Goal: Book appointment/travel/reservation

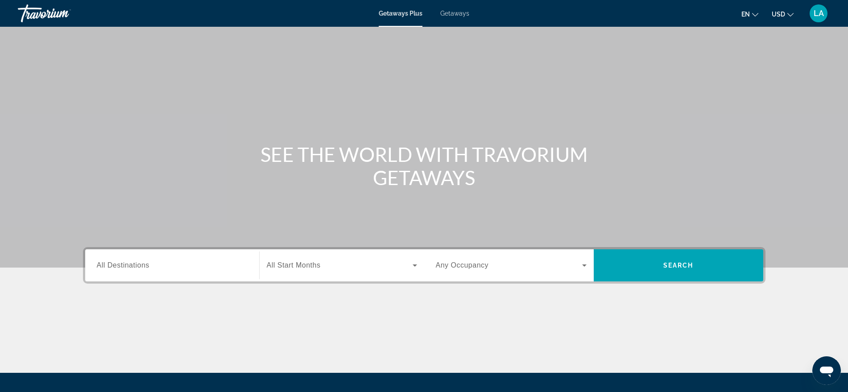
click at [109, 262] on span "All Destinations" at bounding box center [123, 265] width 53 height 8
click at [109, 262] on input "Destination All Destinations" at bounding box center [172, 265] width 151 height 11
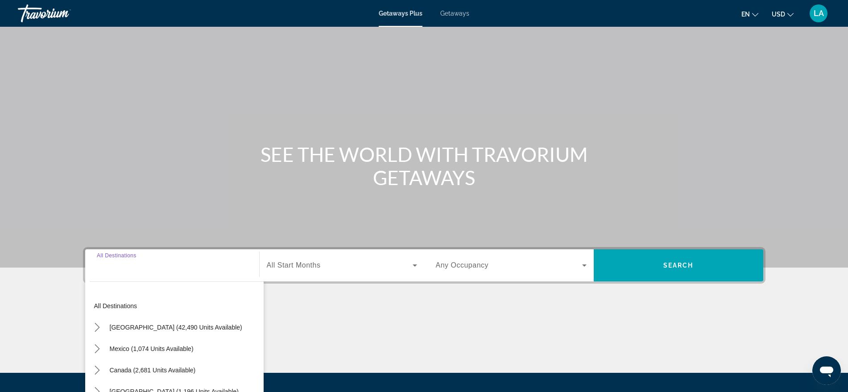
scroll to position [90, 0]
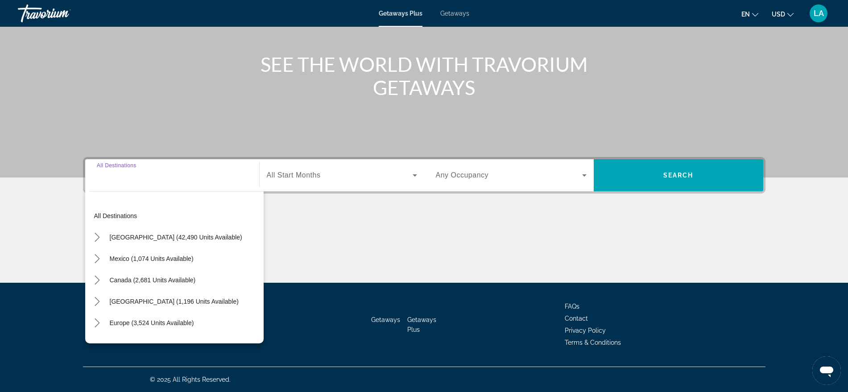
click at [100, 257] on icon "Toggle Mexico (1,074 units available) submenu" at bounding box center [97, 258] width 9 height 9
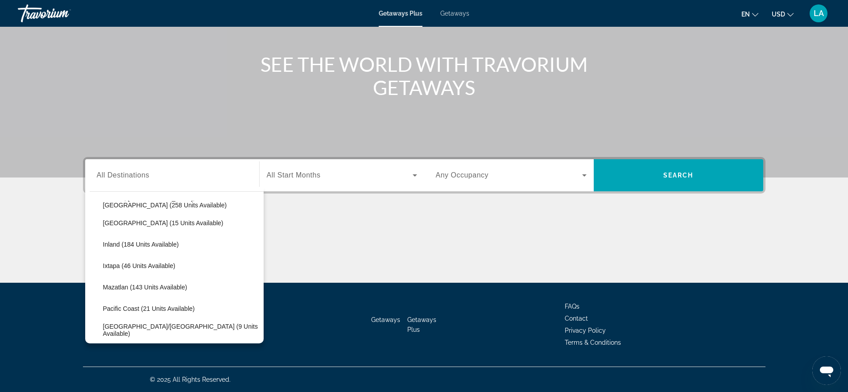
scroll to position [114, 0]
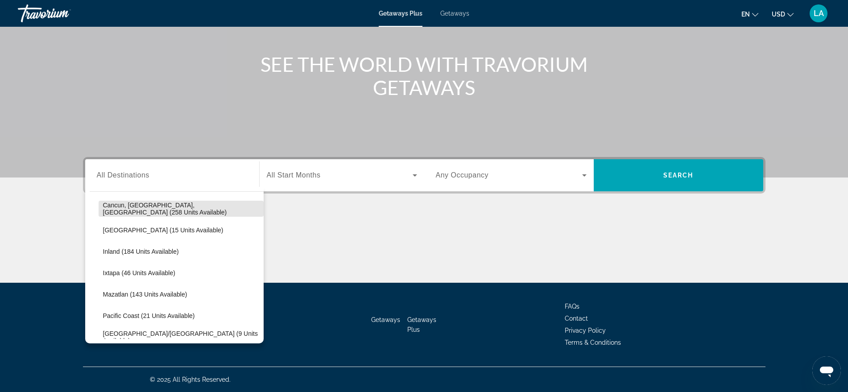
click at [198, 204] on span "Cancun, [GEOGRAPHIC_DATA], [GEOGRAPHIC_DATA] (258 units available)" at bounding box center [181, 209] width 156 height 14
type input "**********"
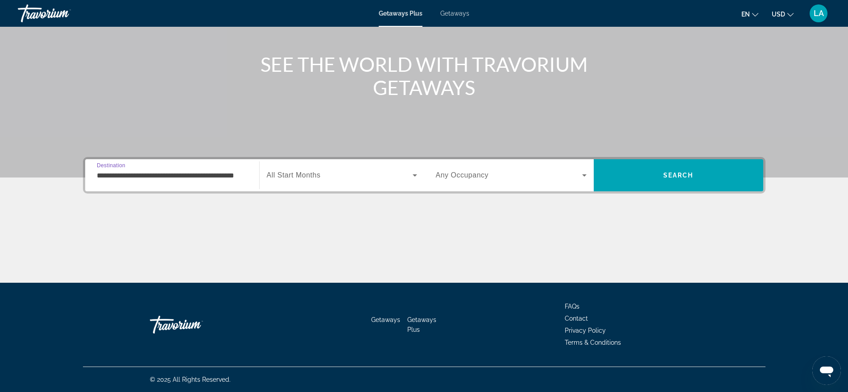
click at [662, 174] on span "Search" at bounding box center [678, 175] width 169 height 21
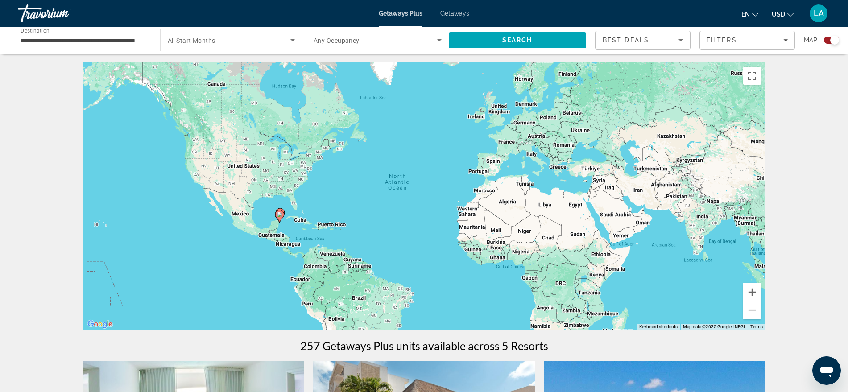
click at [833, 36] on div "Search widget" at bounding box center [834, 40] width 9 height 9
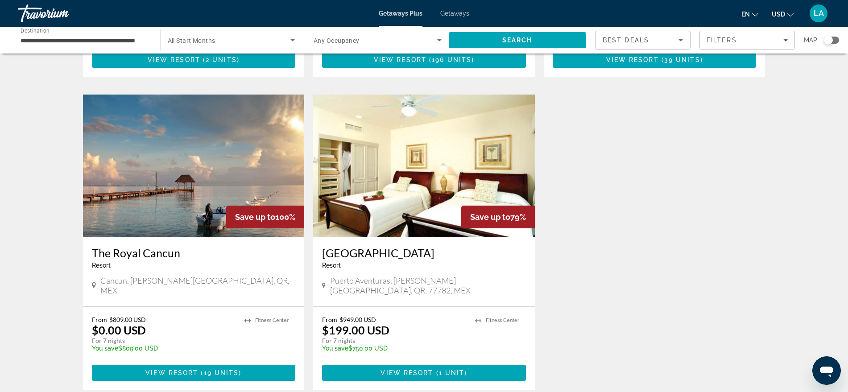
scroll to position [306, 0]
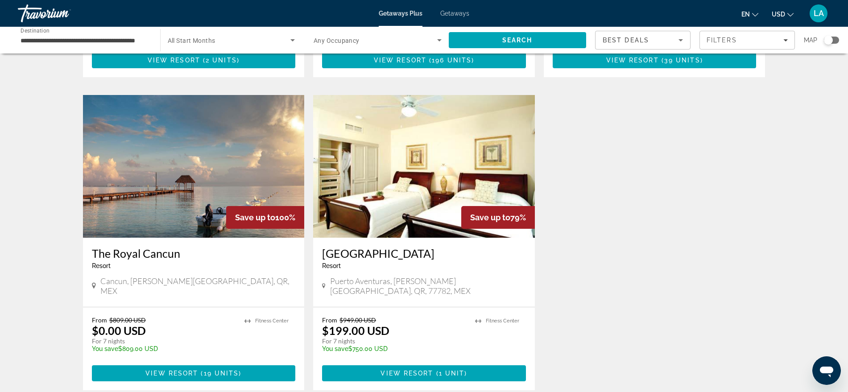
click at [140, 196] on img "Main content" at bounding box center [194, 166] width 222 height 143
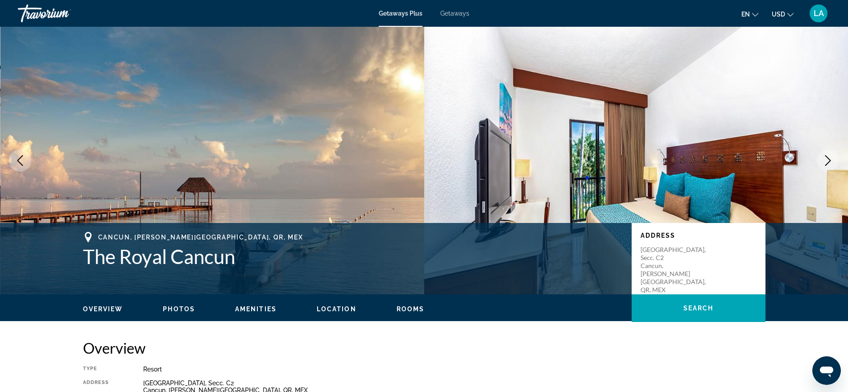
click at [831, 159] on icon "Next image" at bounding box center [827, 160] width 11 height 11
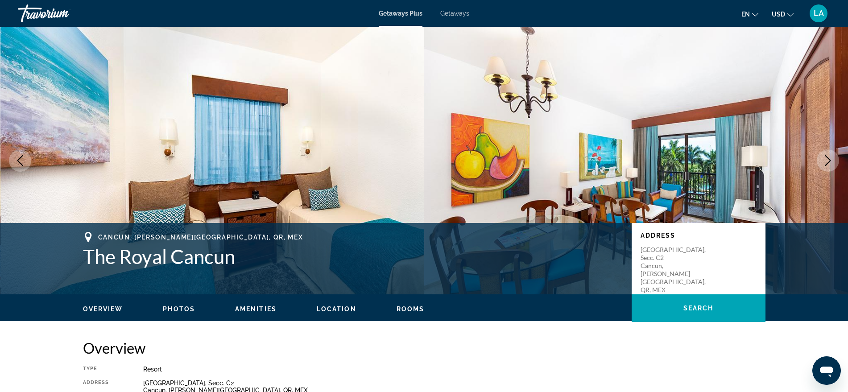
click at [834, 159] on button "Next image" at bounding box center [828, 160] width 22 height 22
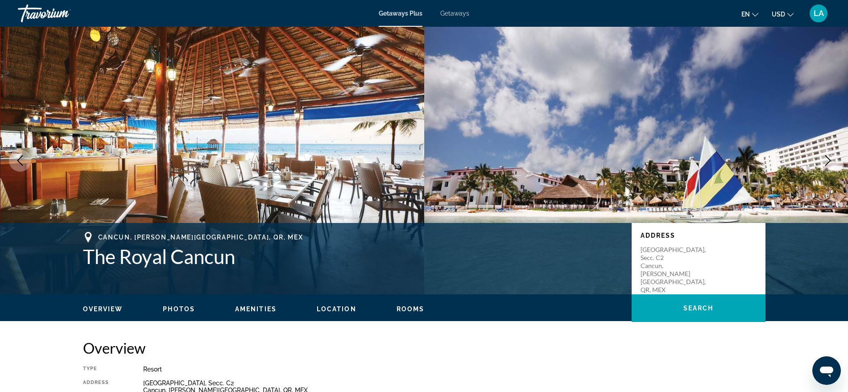
click at [834, 159] on button "Next image" at bounding box center [828, 160] width 22 height 22
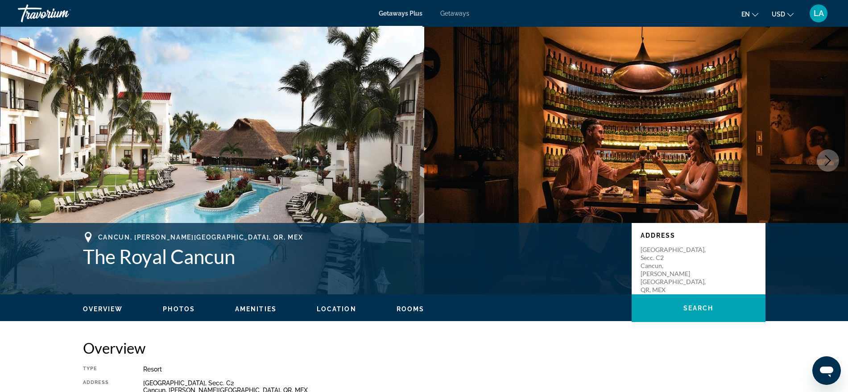
click at [834, 160] on button "Next image" at bounding box center [828, 160] width 22 height 22
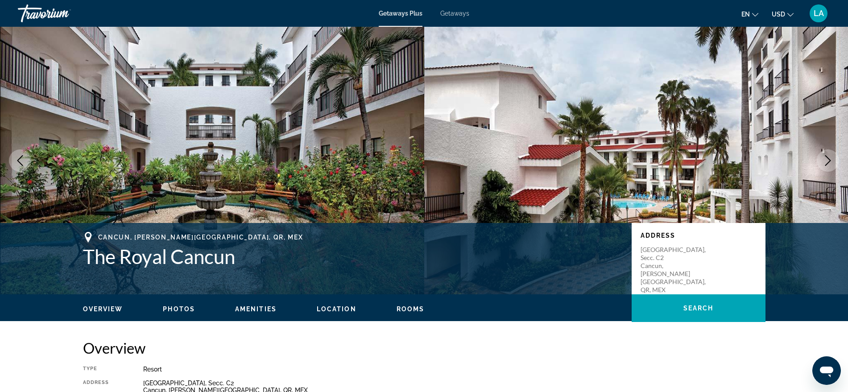
click at [834, 160] on button "Next image" at bounding box center [828, 160] width 22 height 22
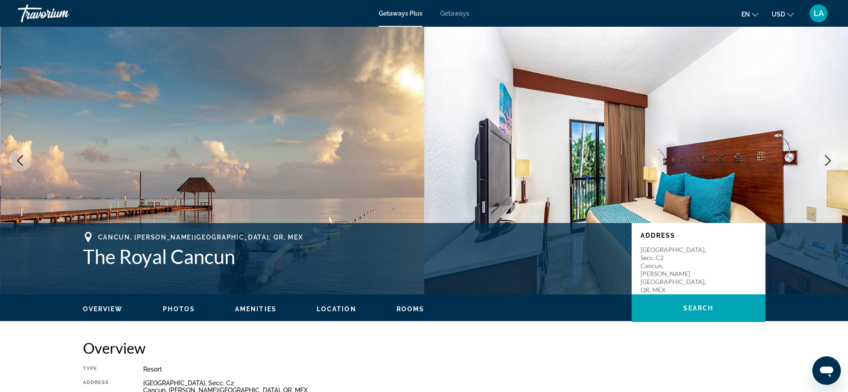
click at [834, 160] on button "Next image" at bounding box center [828, 160] width 22 height 22
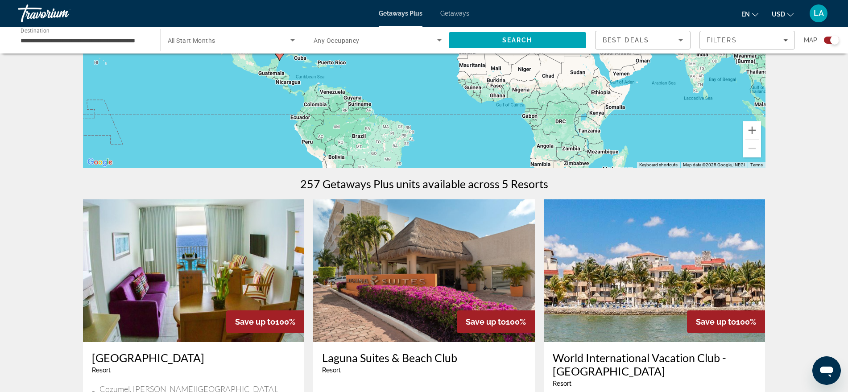
scroll to position [158, 0]
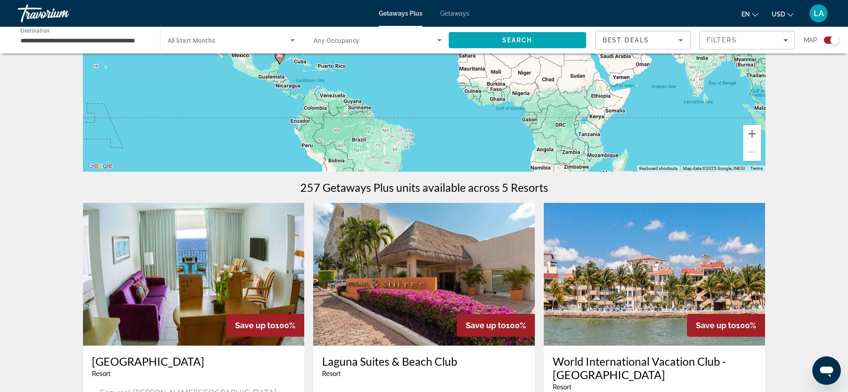
click at [459, 10] on span "Getaways" at bounding box center [454, 13] width 29 height 7
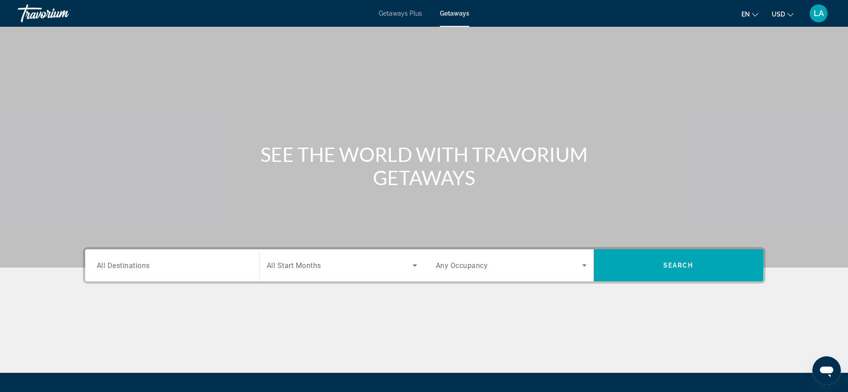
click at [160, 269] on input "Destination All Destinations" at bounding box center [172, 265] width 151 height 11
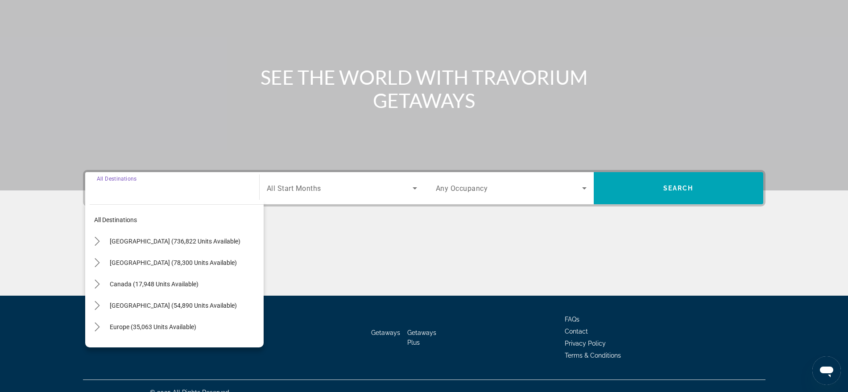
scroll to position [90, 0]
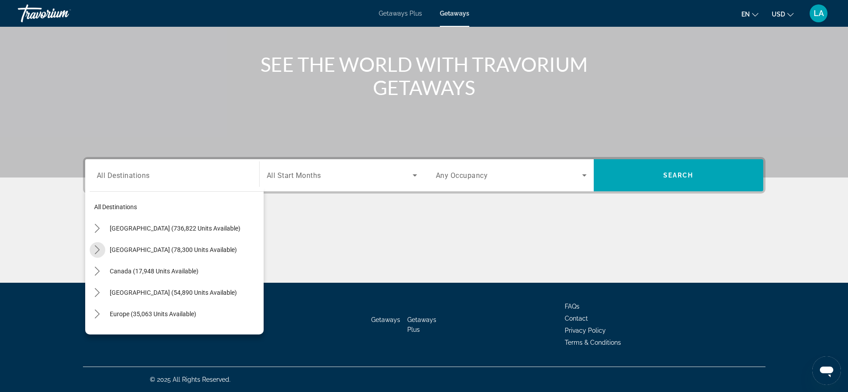
click at [102, 245] on mat-icon "Toggle Mexico (78,300 units available) submenu" at bounding box center [98, 250] width 16 height 16
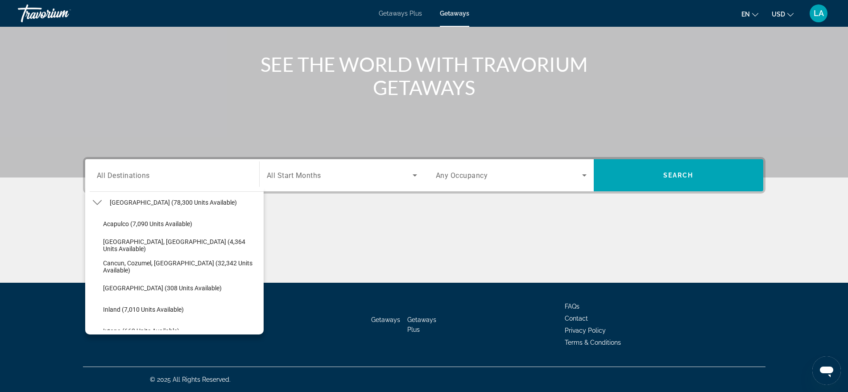
click at [147, 262] on span "Cancun, Cozumel, [GEOGRAPHIC_DATA] (32,342 units available)" at bounding box center [181, 267] width 156 height 14
type input "**********"
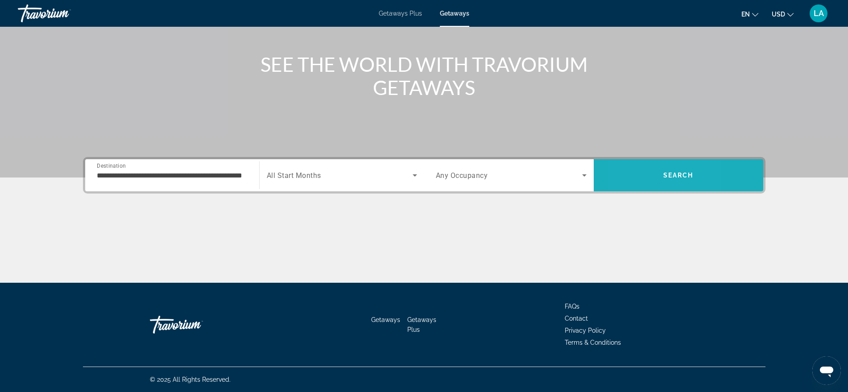
click at [629, 178] on span "Search" at bounding box center [678, 175] width 169 height 21
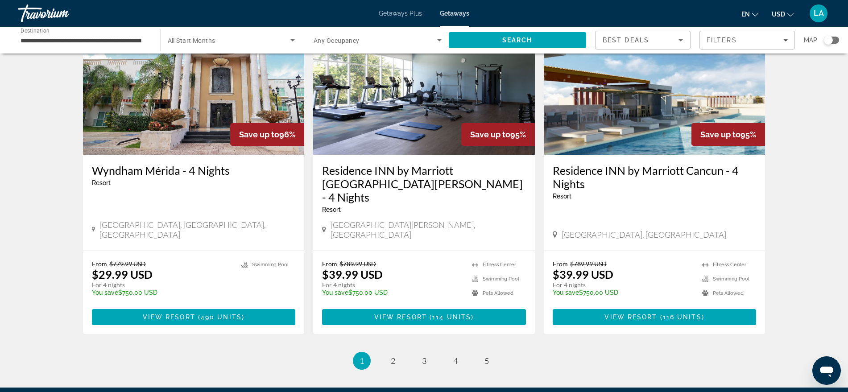
scroll to position [1076, 0]
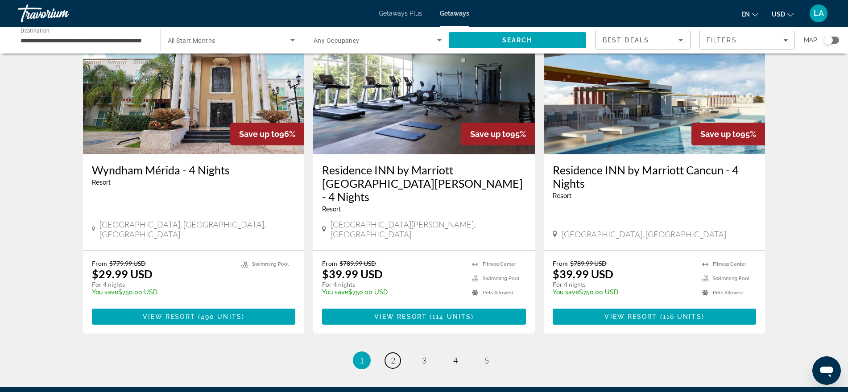
click at [394, 355] on span "2" at bounding box center [393, 360] width 4 height 10
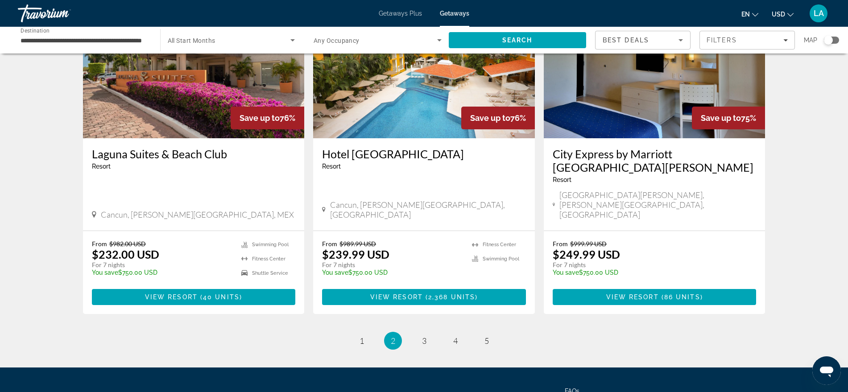
scroll to position [1050, 0]
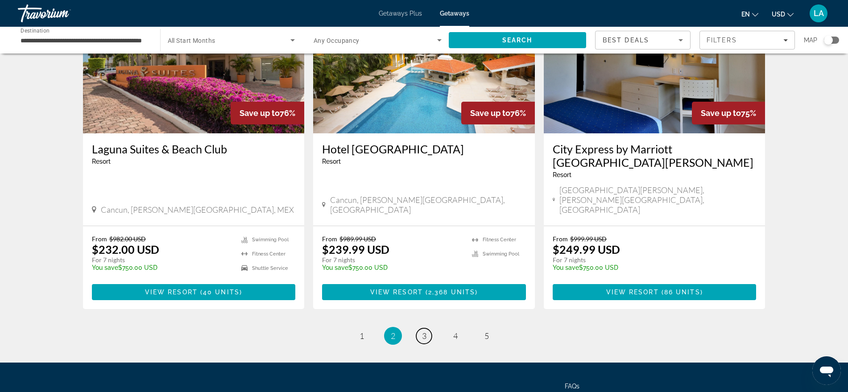
click at [427, 328] on link "page 3" at bounding box center [424, 336] width 16 height 16
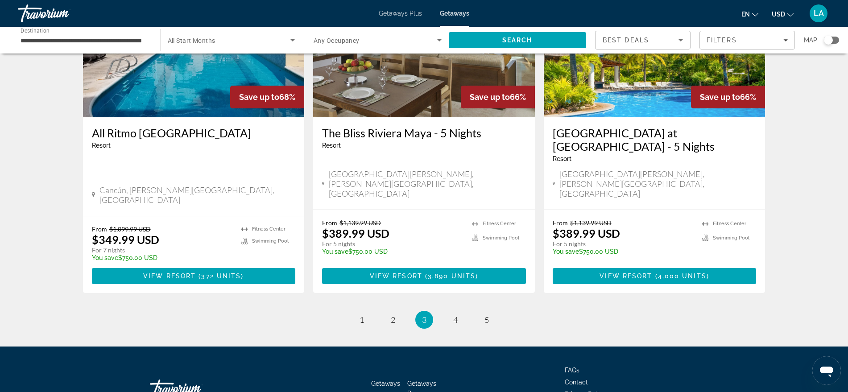
scroll to position [1091, 0]
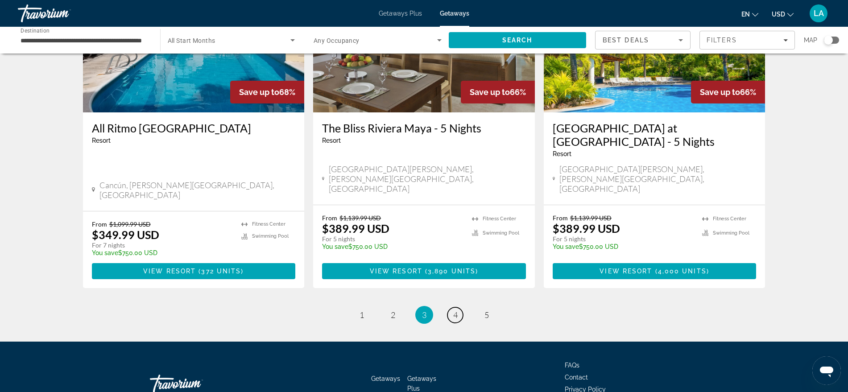
click at [457, 310] on span "4" at bounding box center [455, 315] width 4 height 10
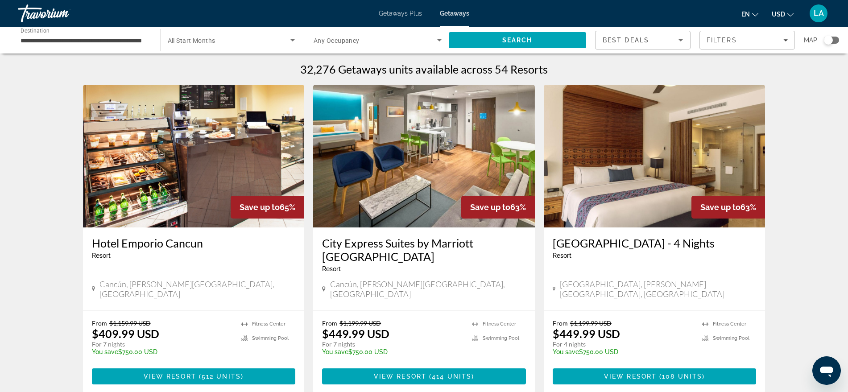
click at [426, 159] on img "Main content" at bounding box center [424, 156] width 222 height 143
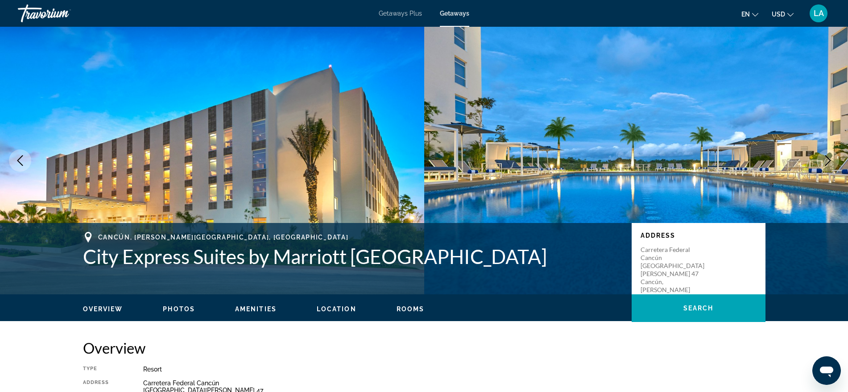
click at [823, 158] on icon "Next image" at bounding box center [827, 160] width 11 height 11
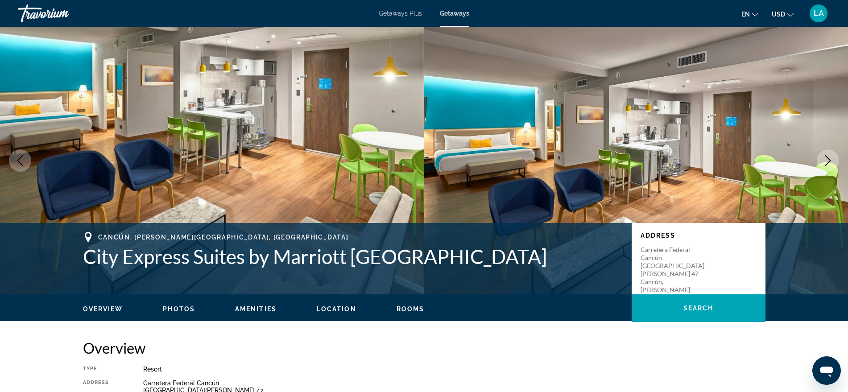
click at [825, 157] on icon "Next image" at bounding box center [827, 160] width 11 height 11
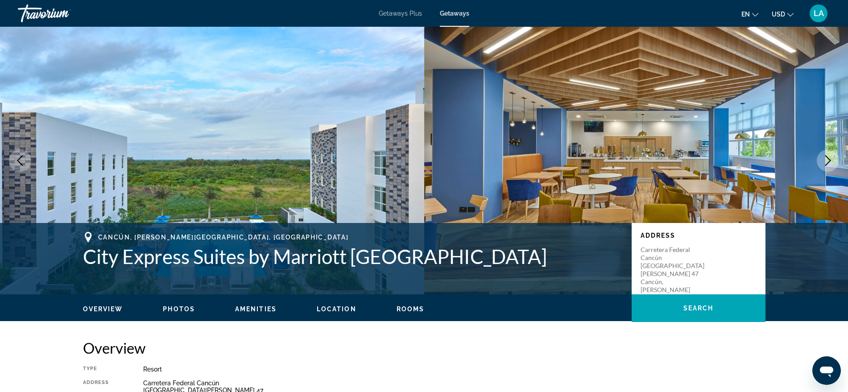
click at [824, 157] on icon "Next image" at bounding box center [827, 160] width 11 height 11
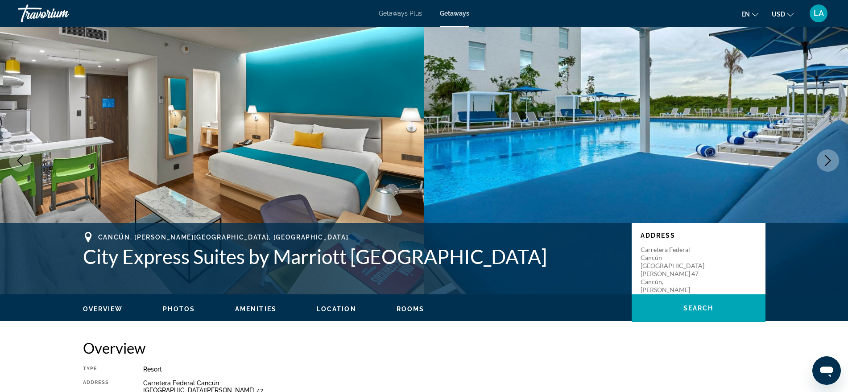
click at [825, 157] on icon "Next image" at bounding box center [827, 160] width 11 height 11
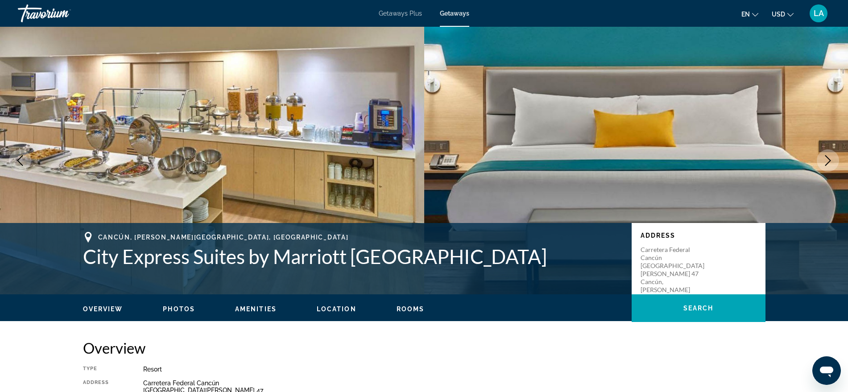
click at [825, 158] on icon "Next image" at bounding box center [827, 160] width 11 height 11
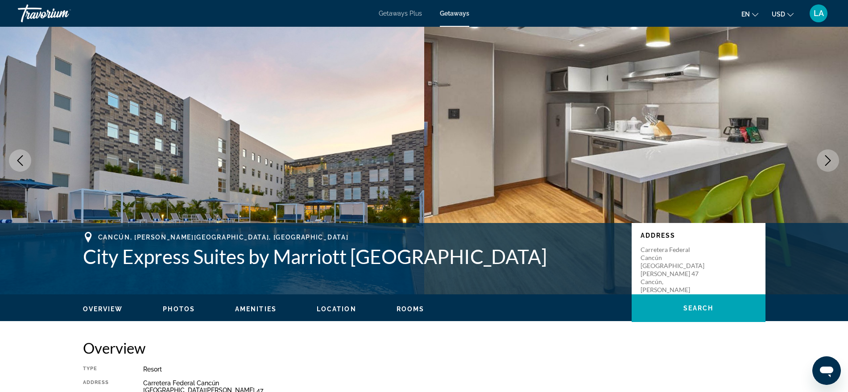
click at [825, 159] on icon "Next image" at bounding box center [827, 160] width 11 height 11
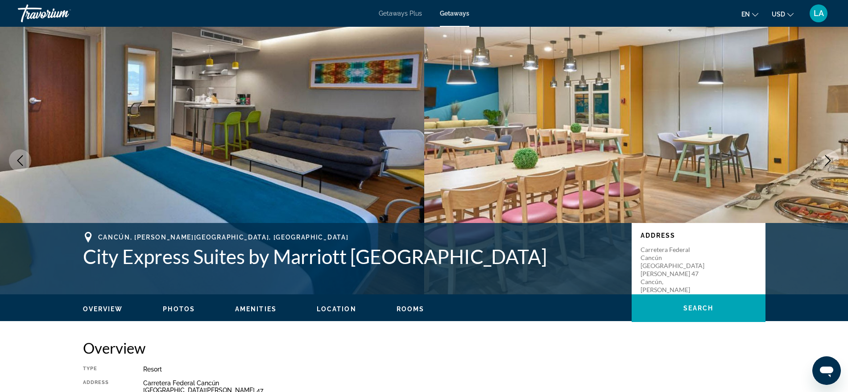
click at [826, 160] on icon "Next image" at bounding box center [827, 160] width 11 height 11
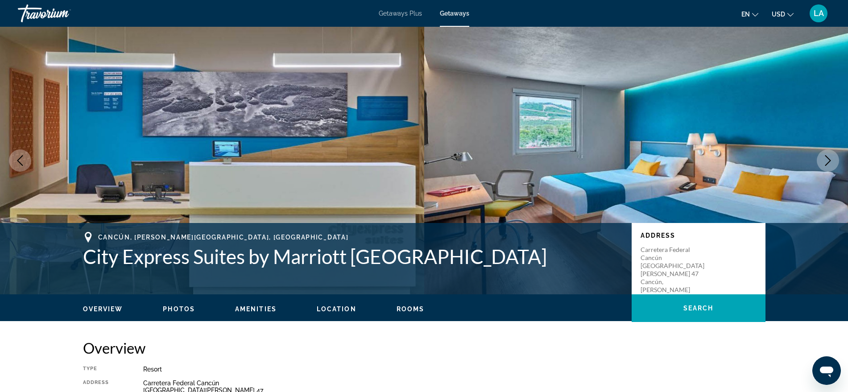
click at [826, 159] on icon "Next image" at bounding box center [827, 160] width 11 height 11
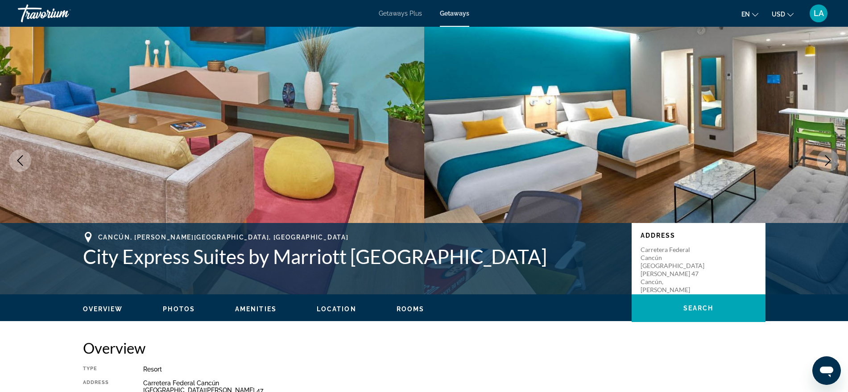
click at [826, 160] on icon "Next image" at bounding box center [827, 160] width 11 height 11
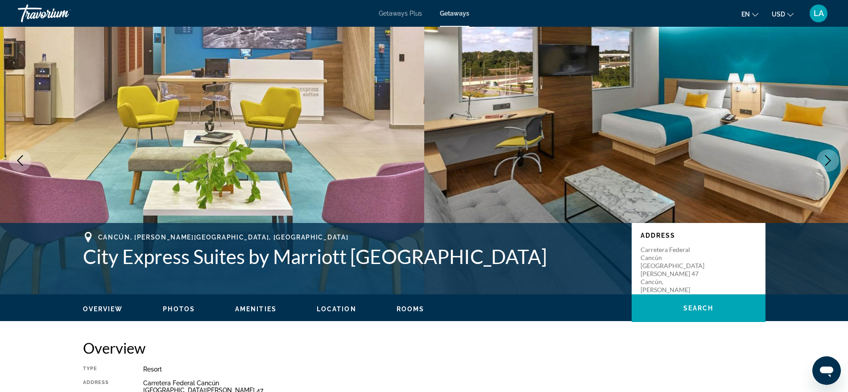
click at [826, 160] on icon "Next image" at bounding box center [827, 160] width 11 height 11
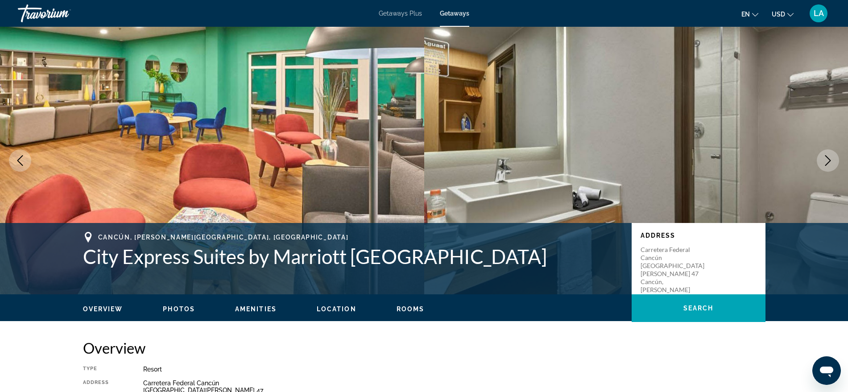
click at [826, 160] on icon "Next image" at bounding box center [827, 160] width 11 height 11
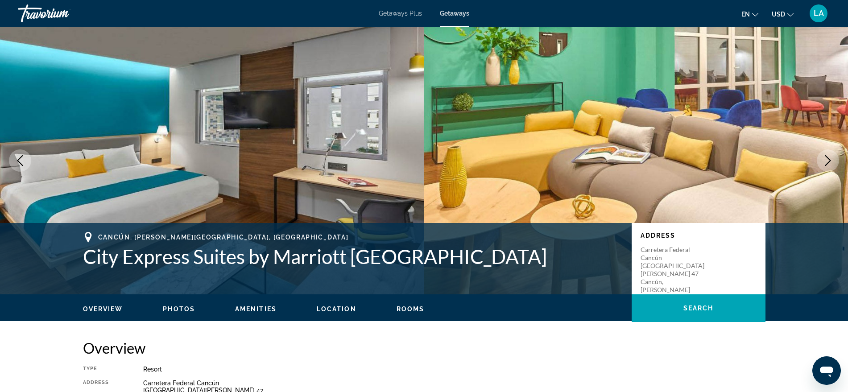
click at [826, 161] on icon "Next image" at bounding box center [827, 160] width 11 height 11
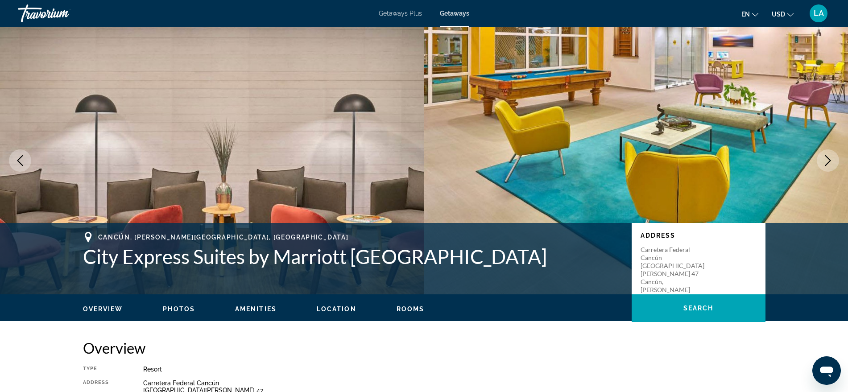
click at [826, 161] on icon "Next image" at bounding box center [827, 160] width 11 height 11
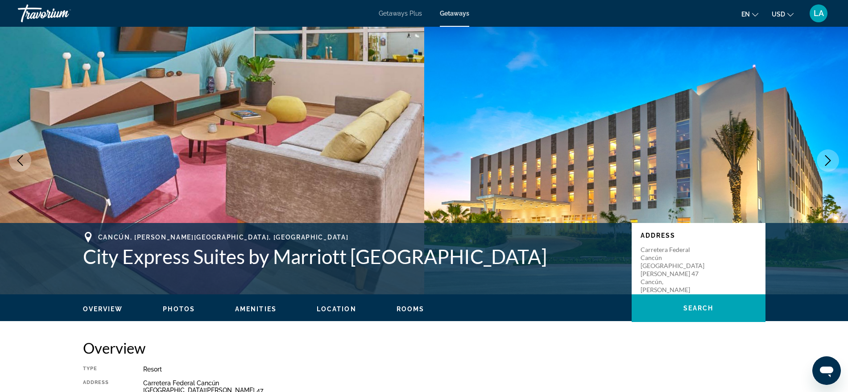
click at [826, 161] on icon "Next image" at bounding box center [827, 160] width 11 height 11
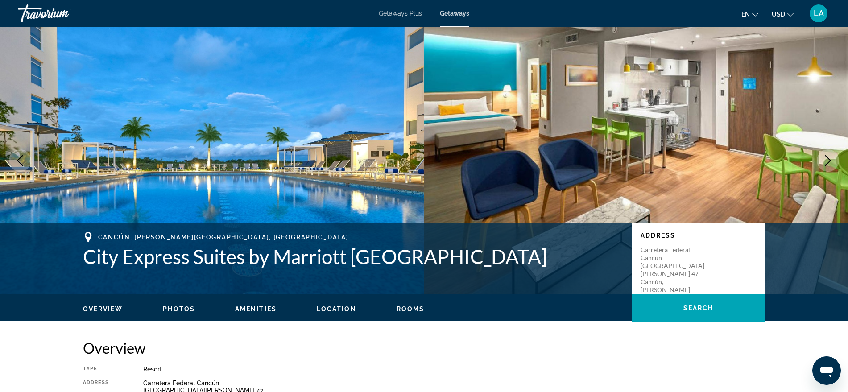
click at [826, 161] on icon "Next image" at bounding box center [827, 160] width 11 height 11
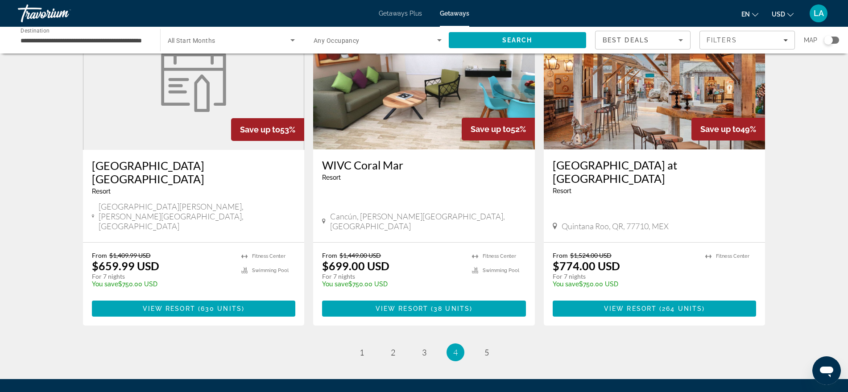
scroll to position [1059, 0]
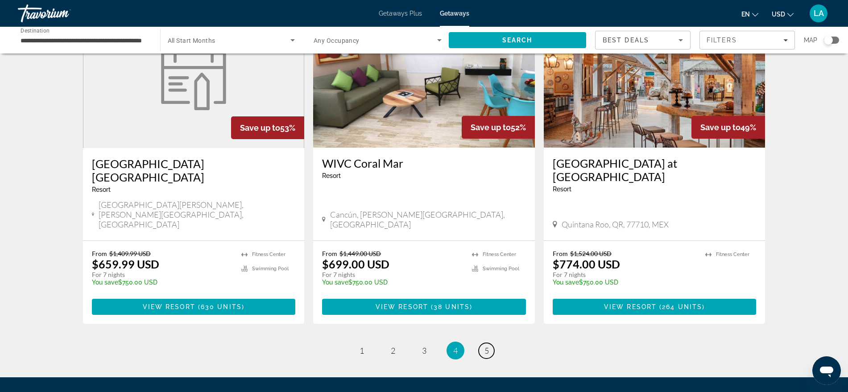
click at [489, 343] on link "page 5" at bounding box center [486, 351] width 16 height 16
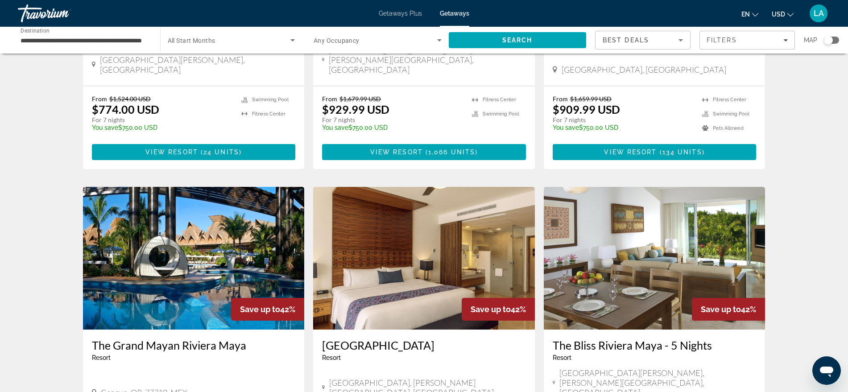
scroll to position [220, 0]
click at [403, 13] on span "Getaways Plus" at bounding box center [400, 13] width 43 height 7
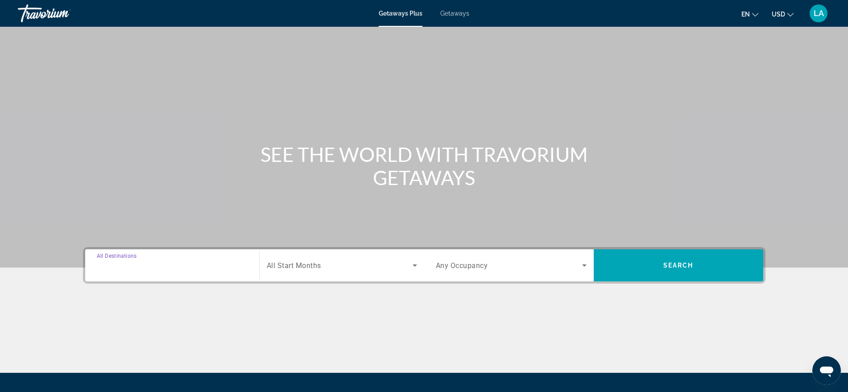
click at [211, 268] on input "Destination All Destinations" at bounding box center [172, 265] width 151 height 11
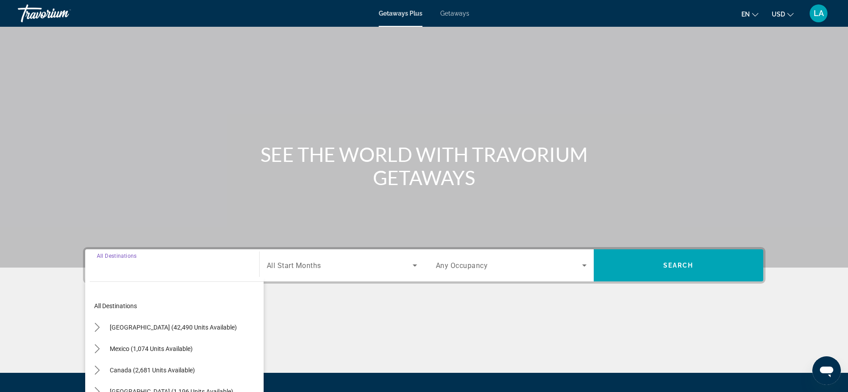
scroll to position [90, 0]
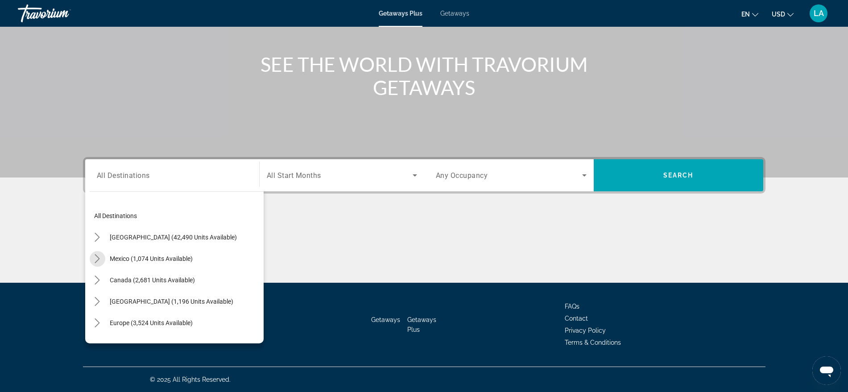
click at [97, 256] on icon "Toggle Mexico (1,074 units available) submenu" at bounding box center [97, 258] width 9 height 9
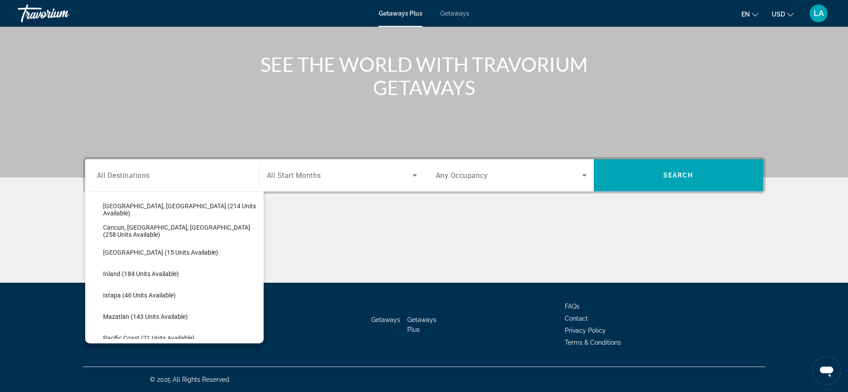
scroll to position [114, 0]
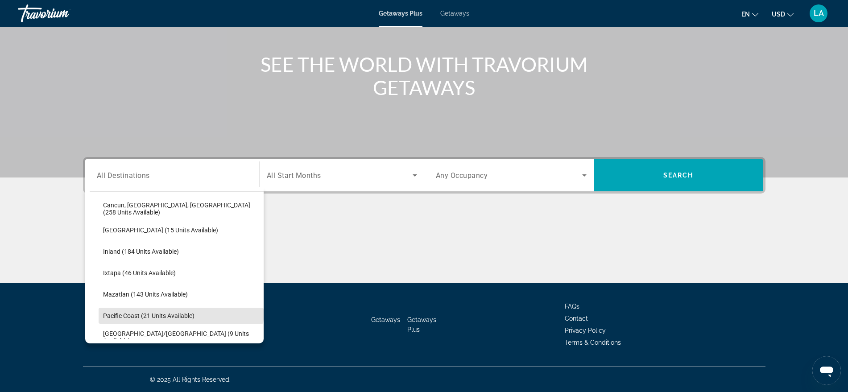
click at [181, 311] on span "Select destination: Pacific Coast (21 units available)" at bounding box center [181, 315] width 165 height 21
type input "**********"
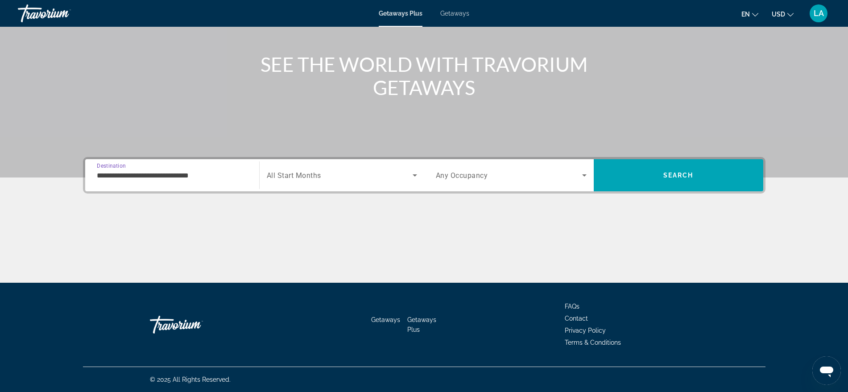
click at [627, 176] on span "Search" at bounding box center [678, 175] width 169 height 21
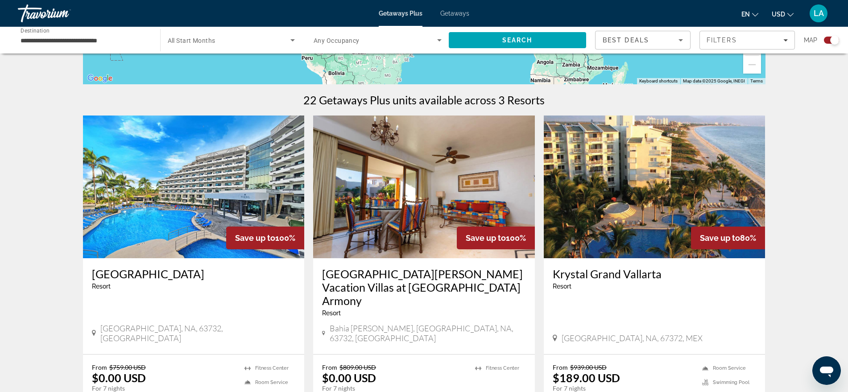
scroll to position [246, 0]
click at [648, 181] on img "Main content" at bounding box center [655, 186] width 222 height 143
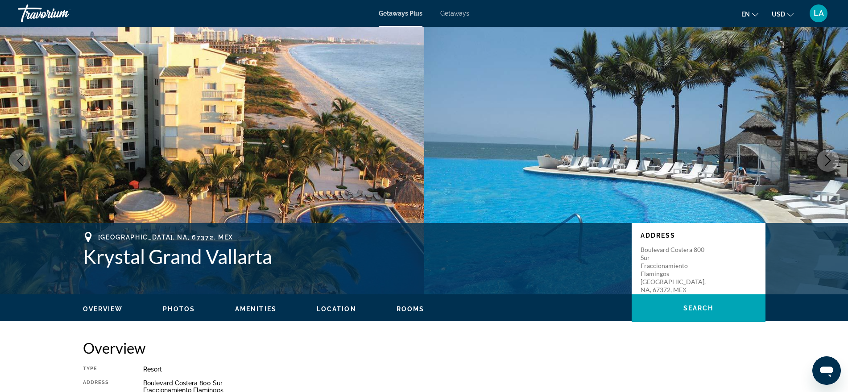
click at [827, 163] on icon "Next image" at bounding box center [827, 160] width 11 height 11
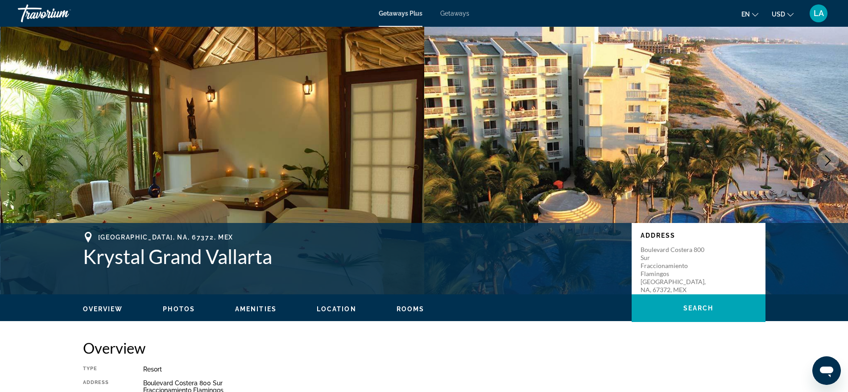
click at [828, 164] on icon "Next image" at bounding box center [827, 160] width 11 height 11
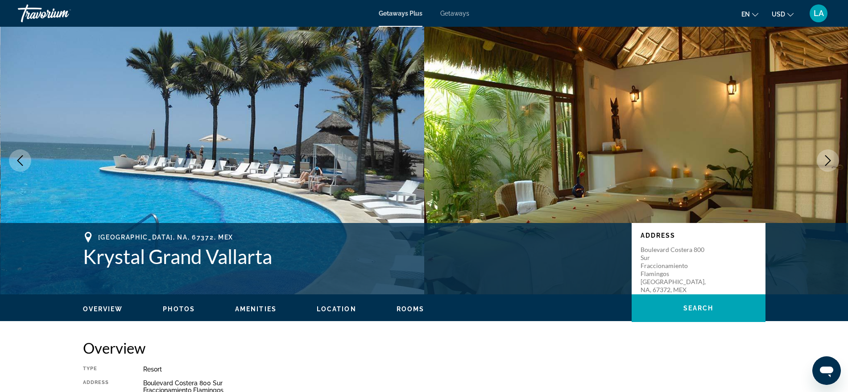
click at [828, 164] on icon "Next image" at bounding box center [827, 160] width 11 height 11
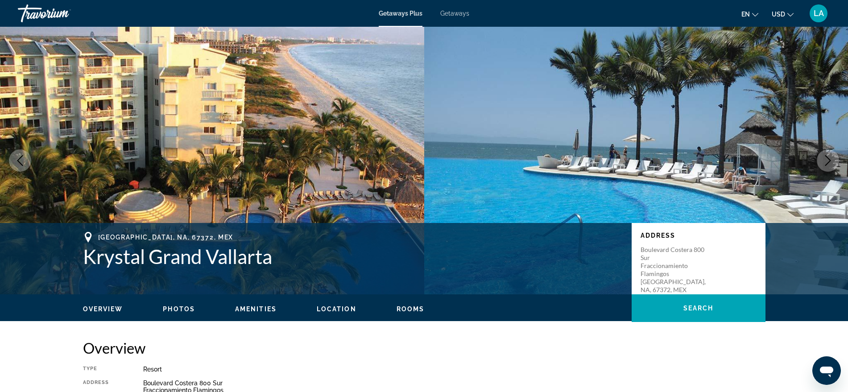
click at [829, 164] on icon "Next image" at bounding box center [827, 160] width 11 height 11
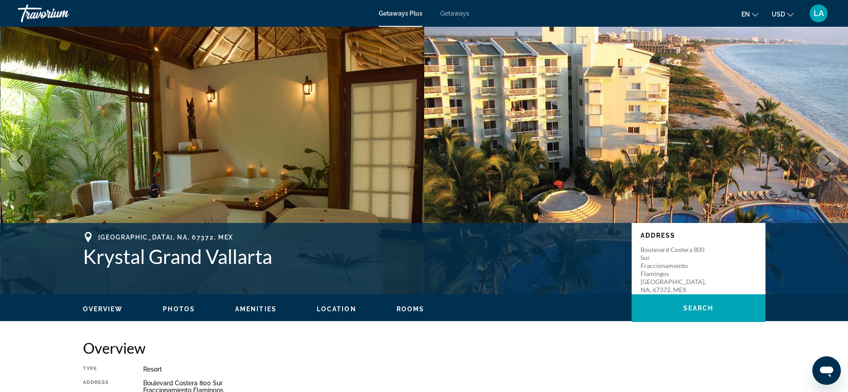
click at [829, 165] on icon "Next image" at bounding box center [827, 160] width 11 height 11
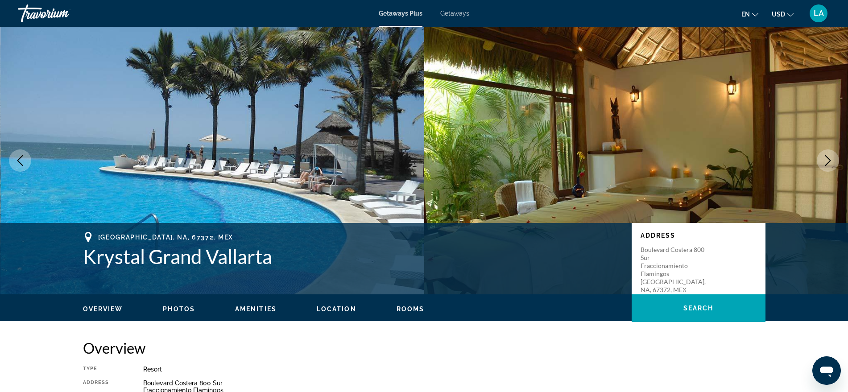
click at [829, 165] on icon "Next image" at bounding box center [827, 160] width 11 height 11
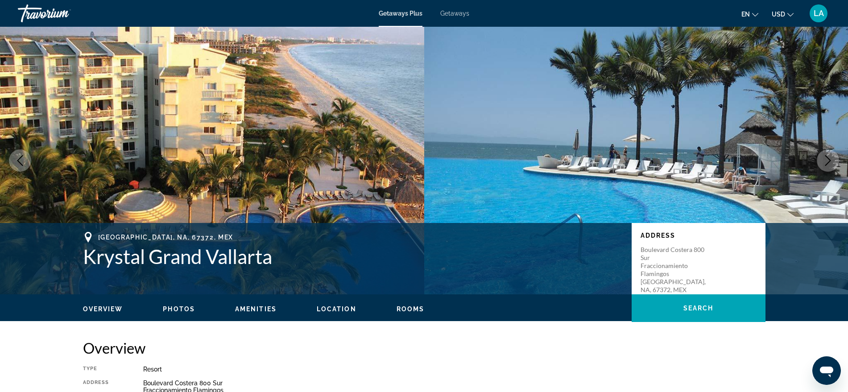
click at [829, 165] on icon "Next image" at bounding box center [827, 160] width 11 height 11
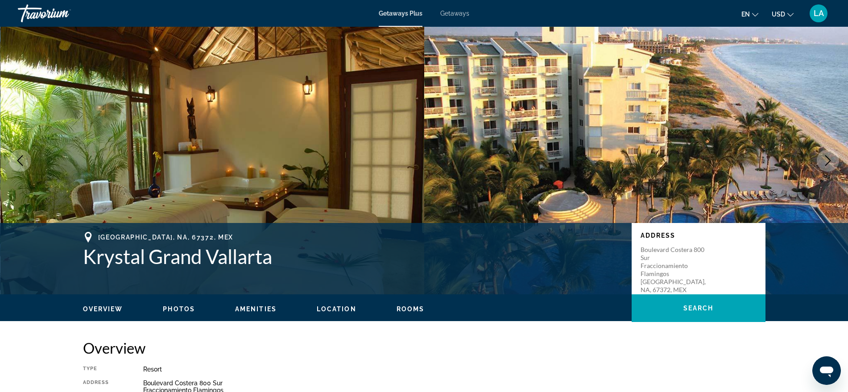
click at [829, 165] on icon "Next image" at bounding box center [827, 160] width 11 height 11
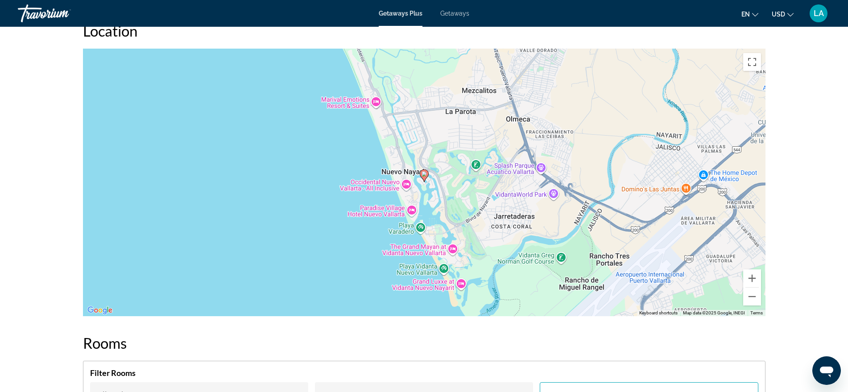
scroll to position [984, 0]
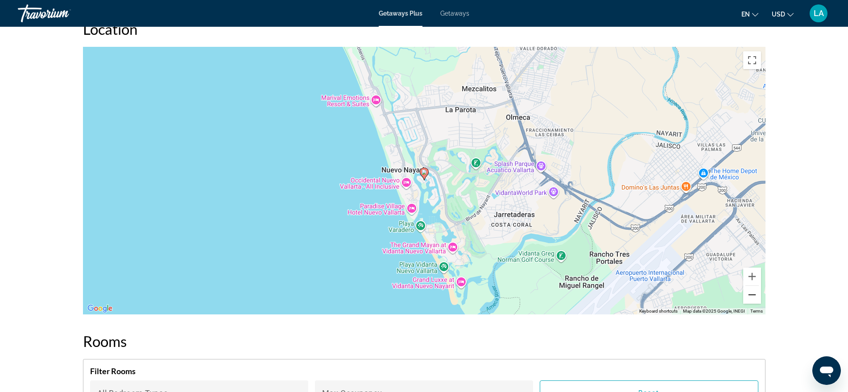
click at [750, 296] on button "Zoom out" at bounding box center [752, 295] width 18 height 18
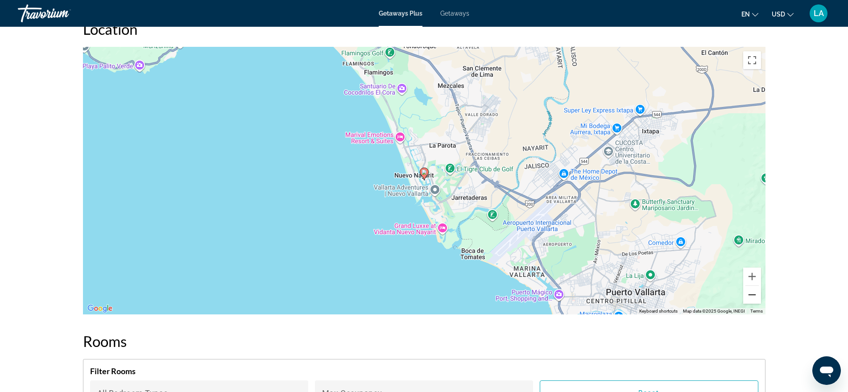
click at [751, 297] on button "Zoom out" at bounding box center [752, 295] width 18 height 18
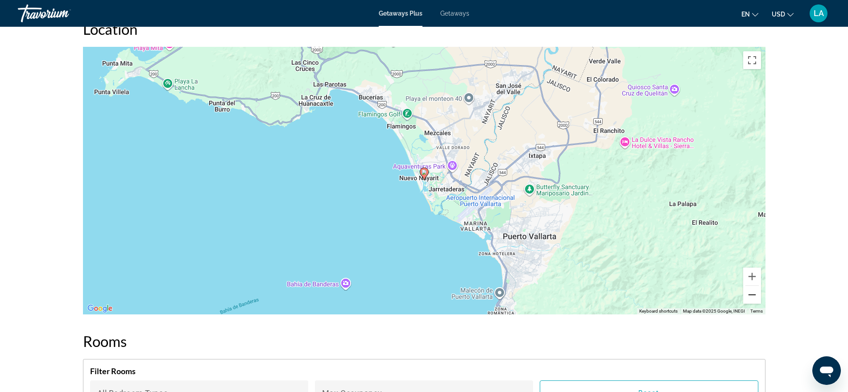
click at [751, 297] on button "Zoom out" at bounding box center [752, 295] width 18 height 18
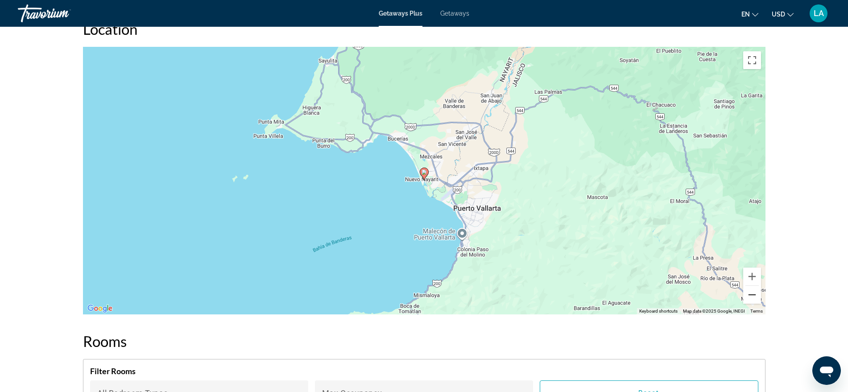
click at [751, 297] on button "Zoom out" at bounding box center [752, 295] width 18 height 18
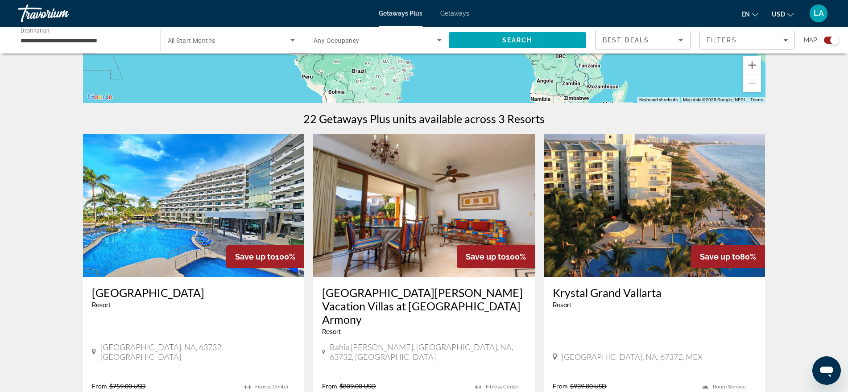
scroll to position [242, 0]
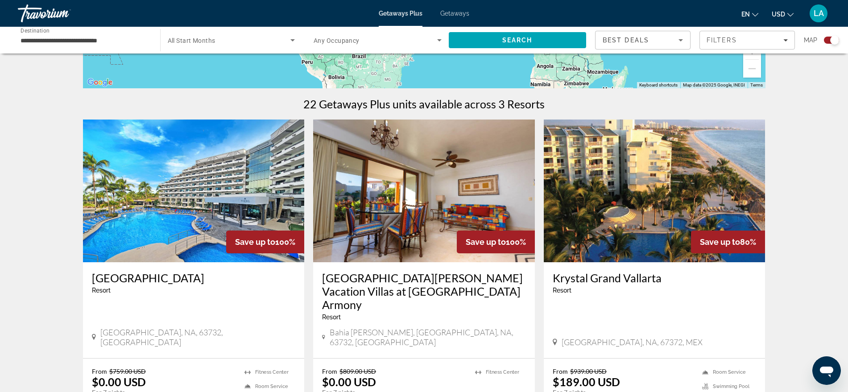
click at [230, 194] on img "Main content" at bounding box center [194, 191] width 222 height 143
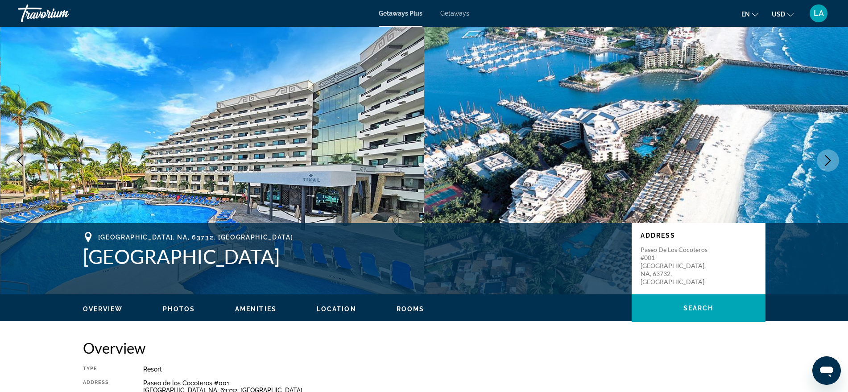
click at [824, 158] on icon "Next image" at bounding box center [827, 160] width 11 height 11
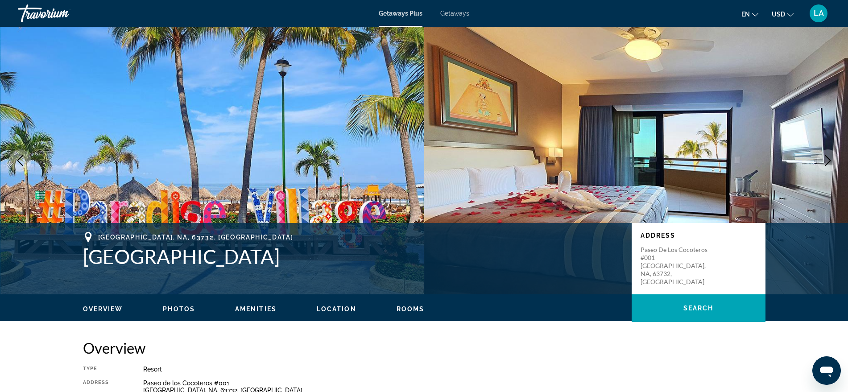
click at [824, 158] on icon "Next image" at bounding box center [827, 160] width 11 height 11
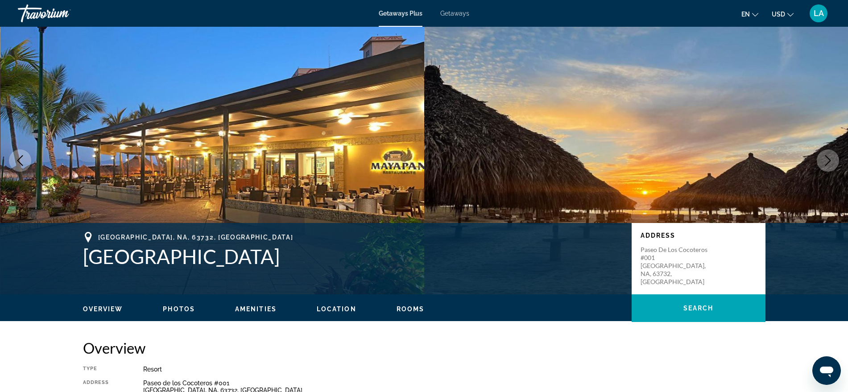
click at [824, 158] on icon "Next image" at bounding box center [827, 160] width 11 height 11
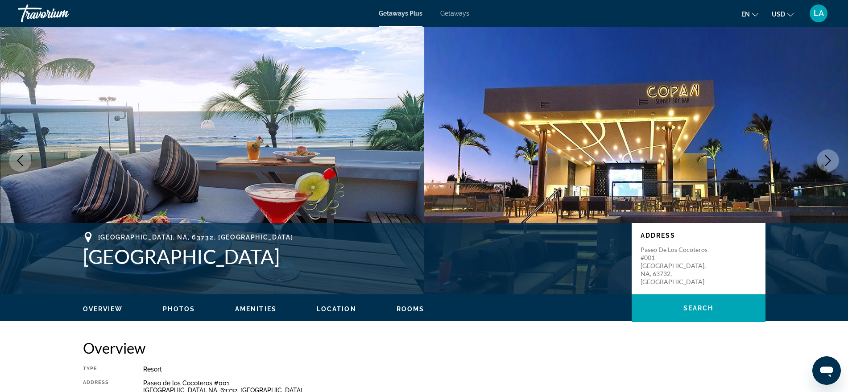
click at [824, 158] on icon "Next image" at bounding box center [827, 160] width 11 height 11
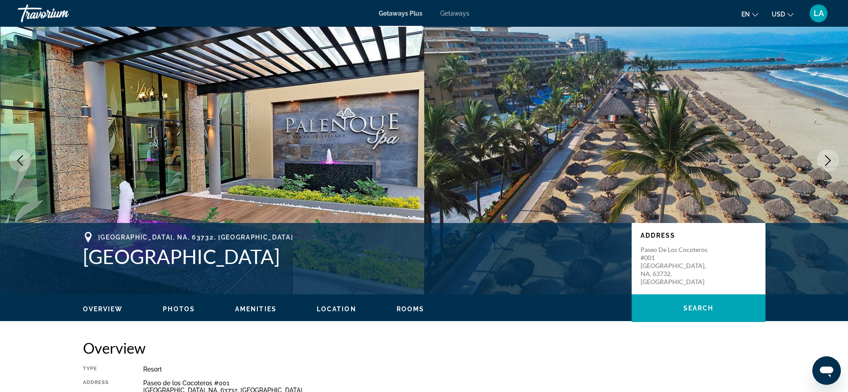
click at [824, 158] on icon "Next image" at bounding box center [827, 160] width 11 height 11
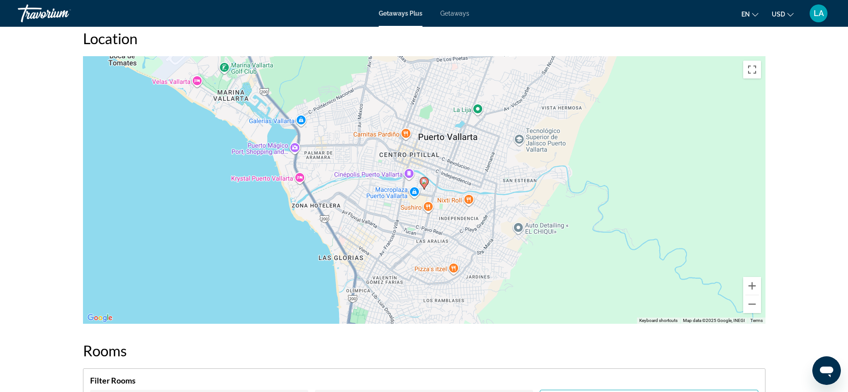
scroll to position [1114, 0]
click at [752, 280] on button "Zoom in" at bounding box center [752, 285] width 18 height 18
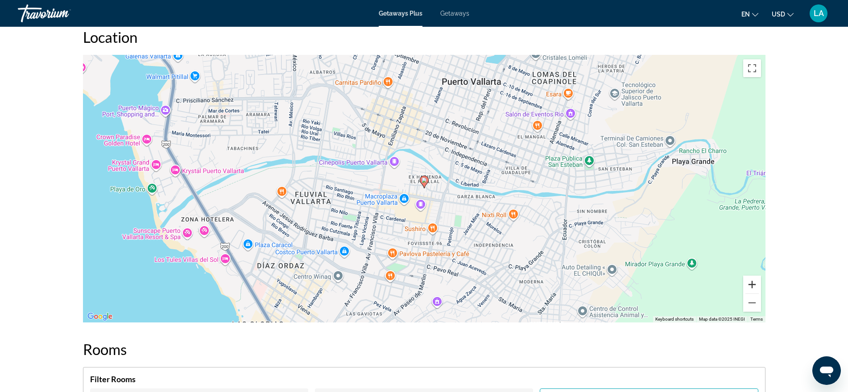
click at [752, 279] on button "Zoom in" at bounding box center [752, 285] width 18 height 18
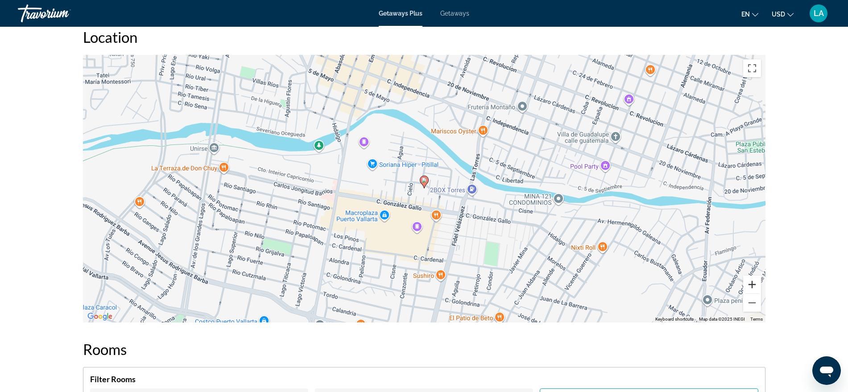
click at [752, 279] on button "Zoom in" at bounding box center [752, 285] width 18 height 18
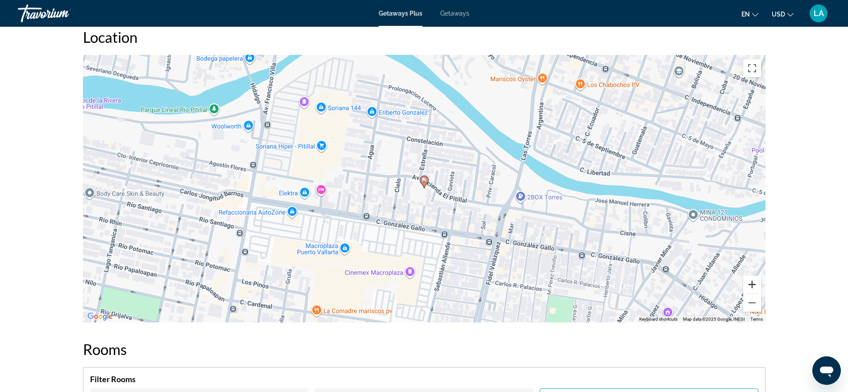
click at [752, 278] on button "Zoom in" at bounding box center [752, 285] width 18 height 18
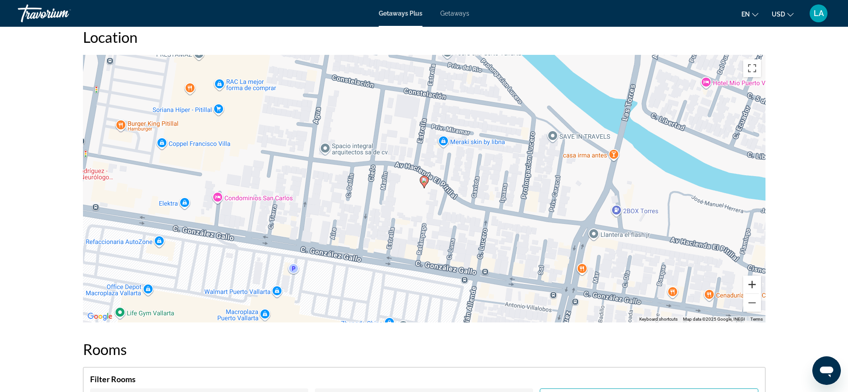
click at [752, 278] on button "Zoom in" at bounding box center [752, 285] width 18 height 18
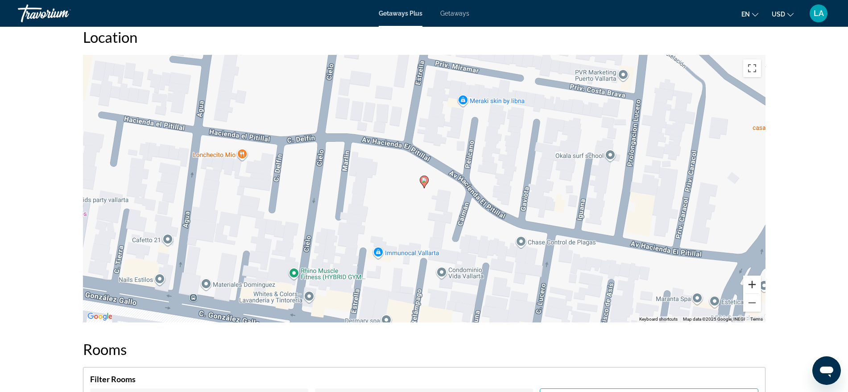
click at [752, 277] on button "Zoom in" at bounding box center [752, 285] width 18 height 18
